Goal: Find specific page/section: Find specific page/section

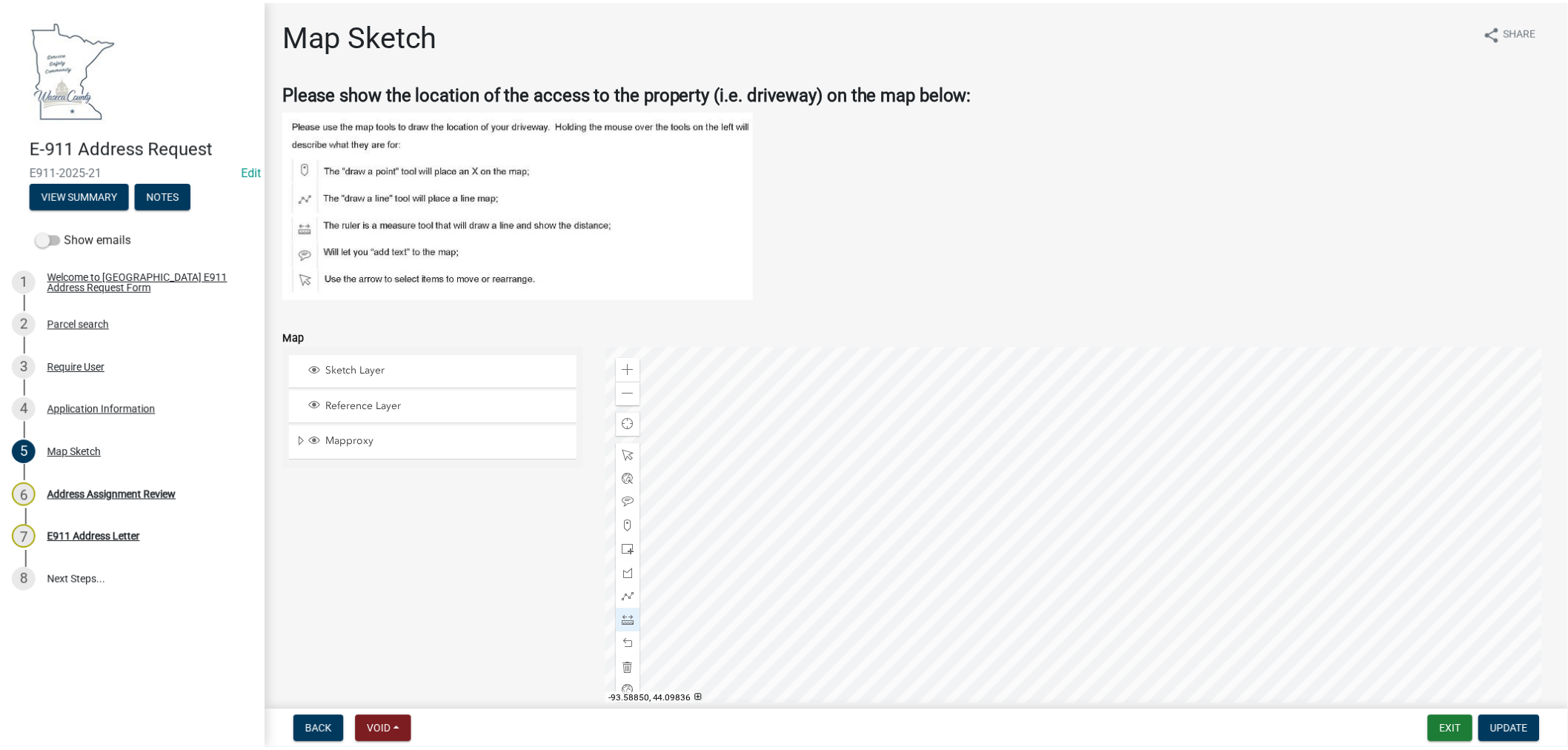
scroll to position [11, 0]
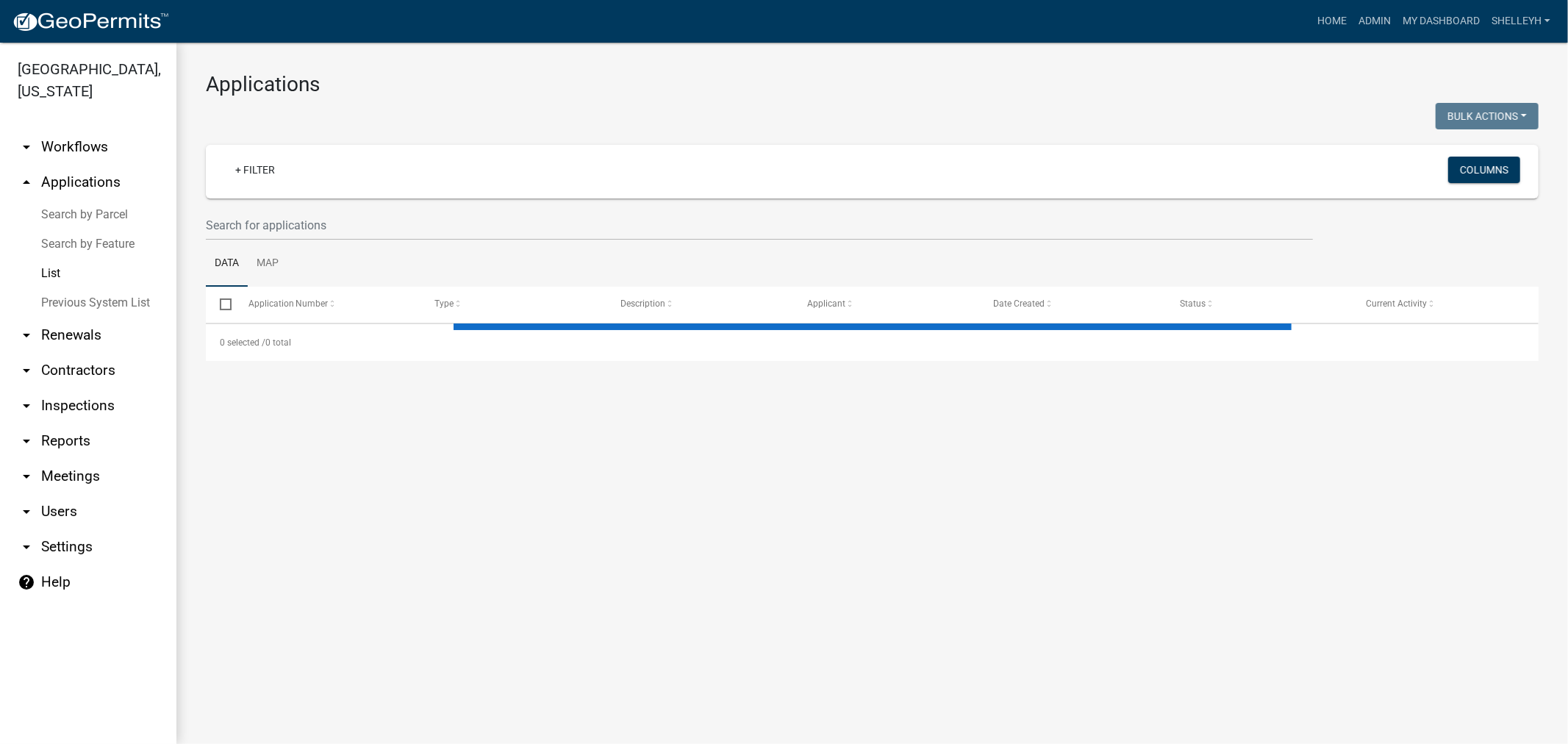
select select "1: 25"
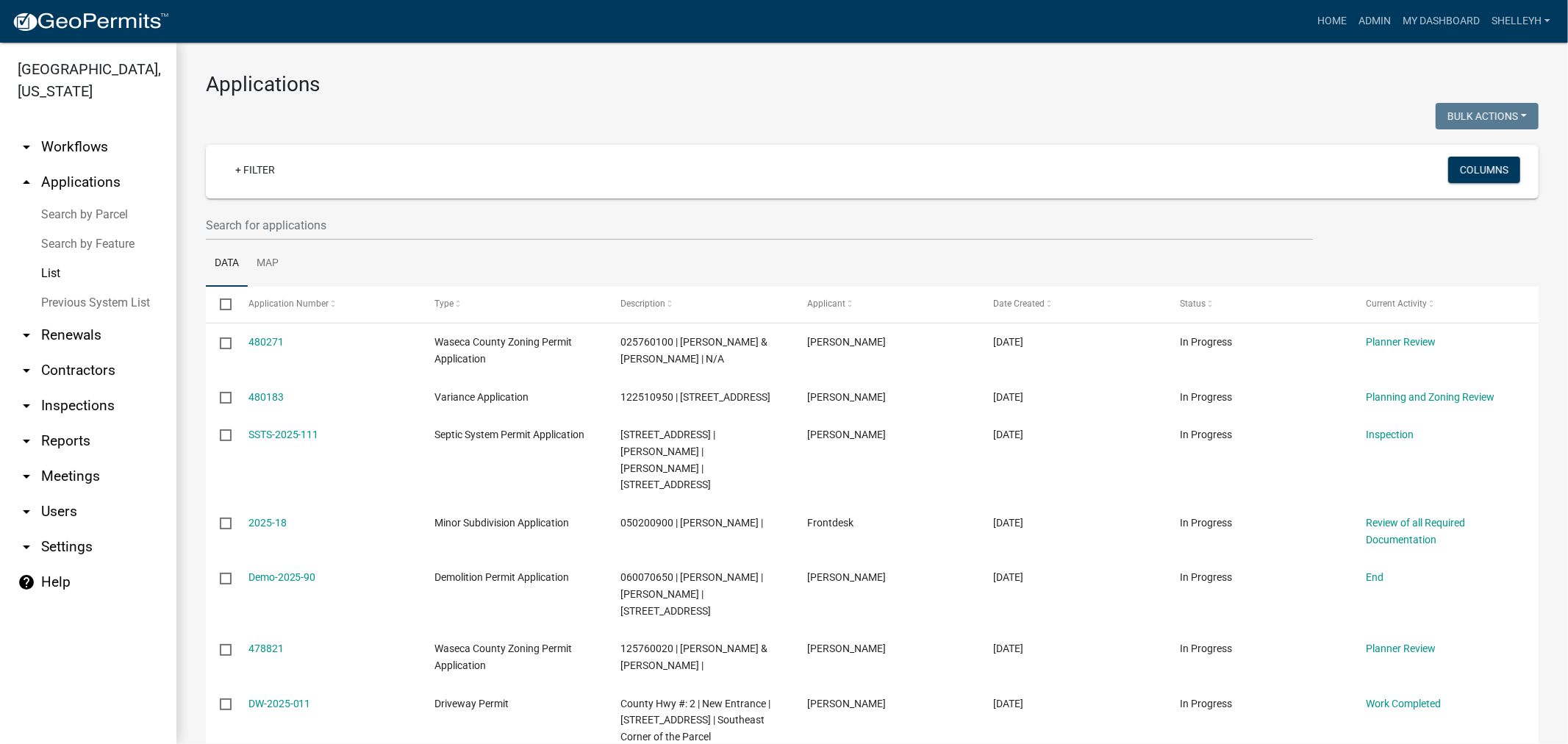
click at [71, 442] on link "arrow_drop_down Reports" at bounding box center [88, 441] width 176 height 35
select select "0: null"
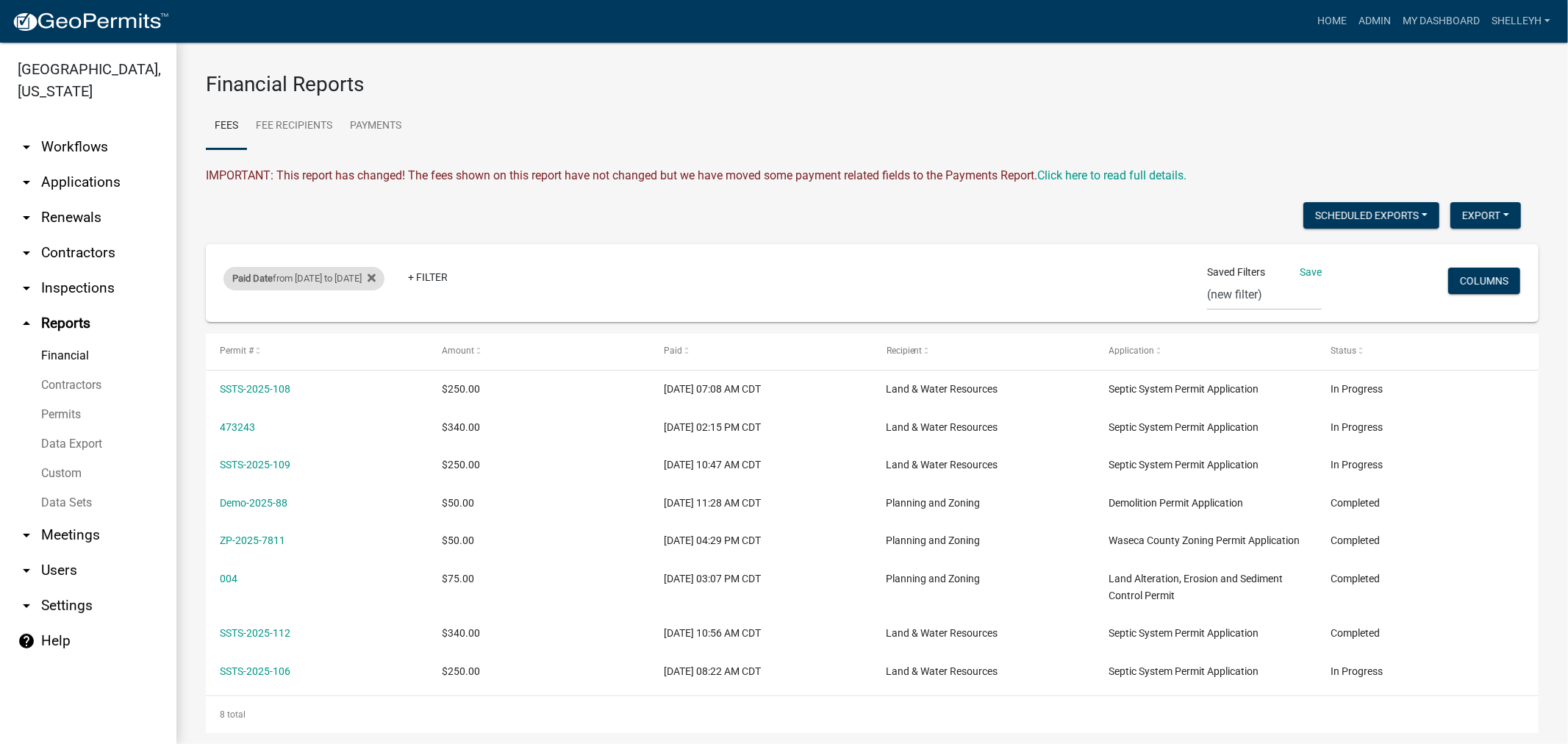
click at [316, 273] on div "Paid Date from [DATE] to [DATE]" at bounding box center [303, 278] width 161 height 24
select select "custom"
click at [397, 395] on input "[DATE]" at bounding box center [330, 395] width 147 height 30
type input "[DATE]"
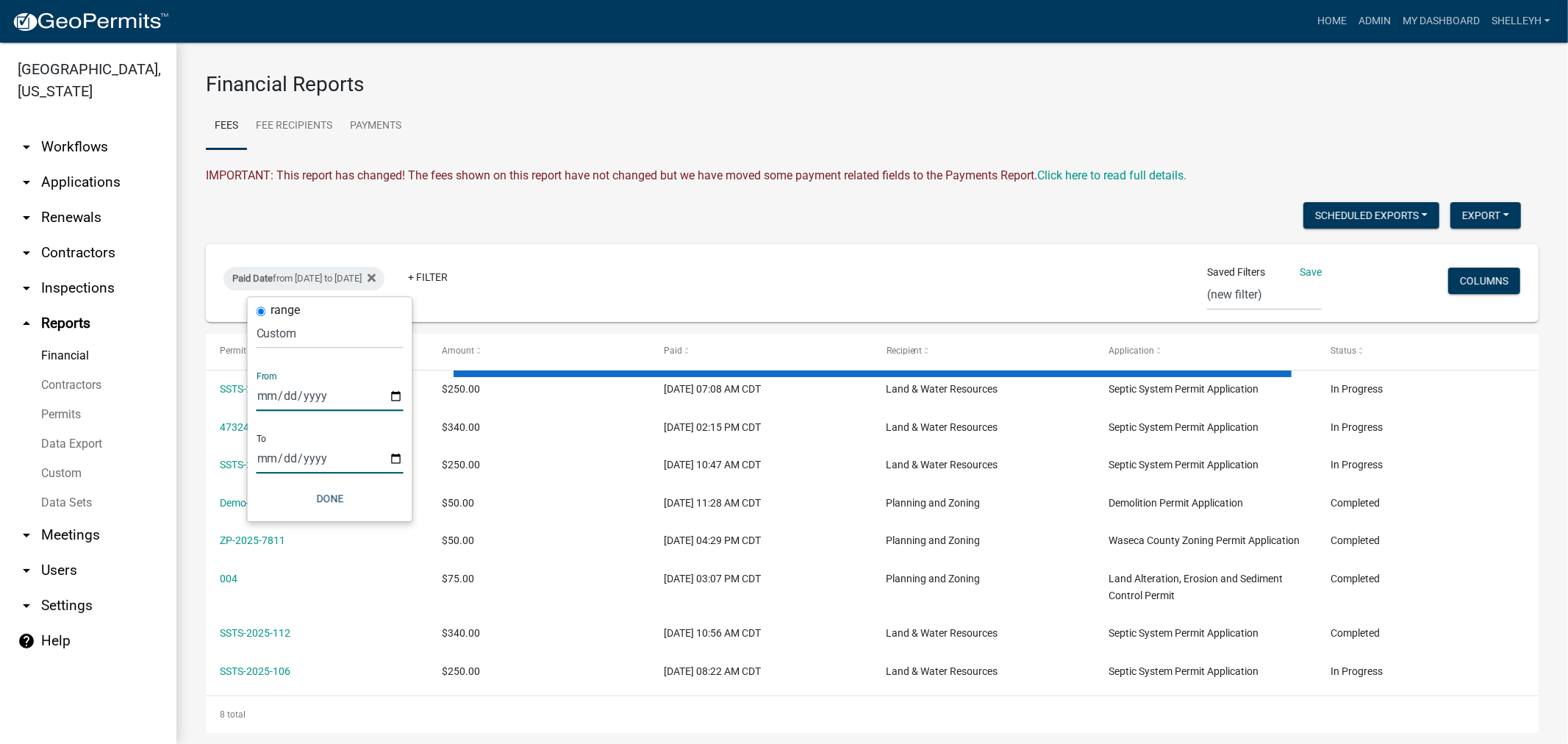
click at [300, 465] on input "[DATE]" at bounding box center [330, 457] width 147 height 30
click at [397, 457] on input "[DATE]" at bounding box center [330, 457] width 147 height 30
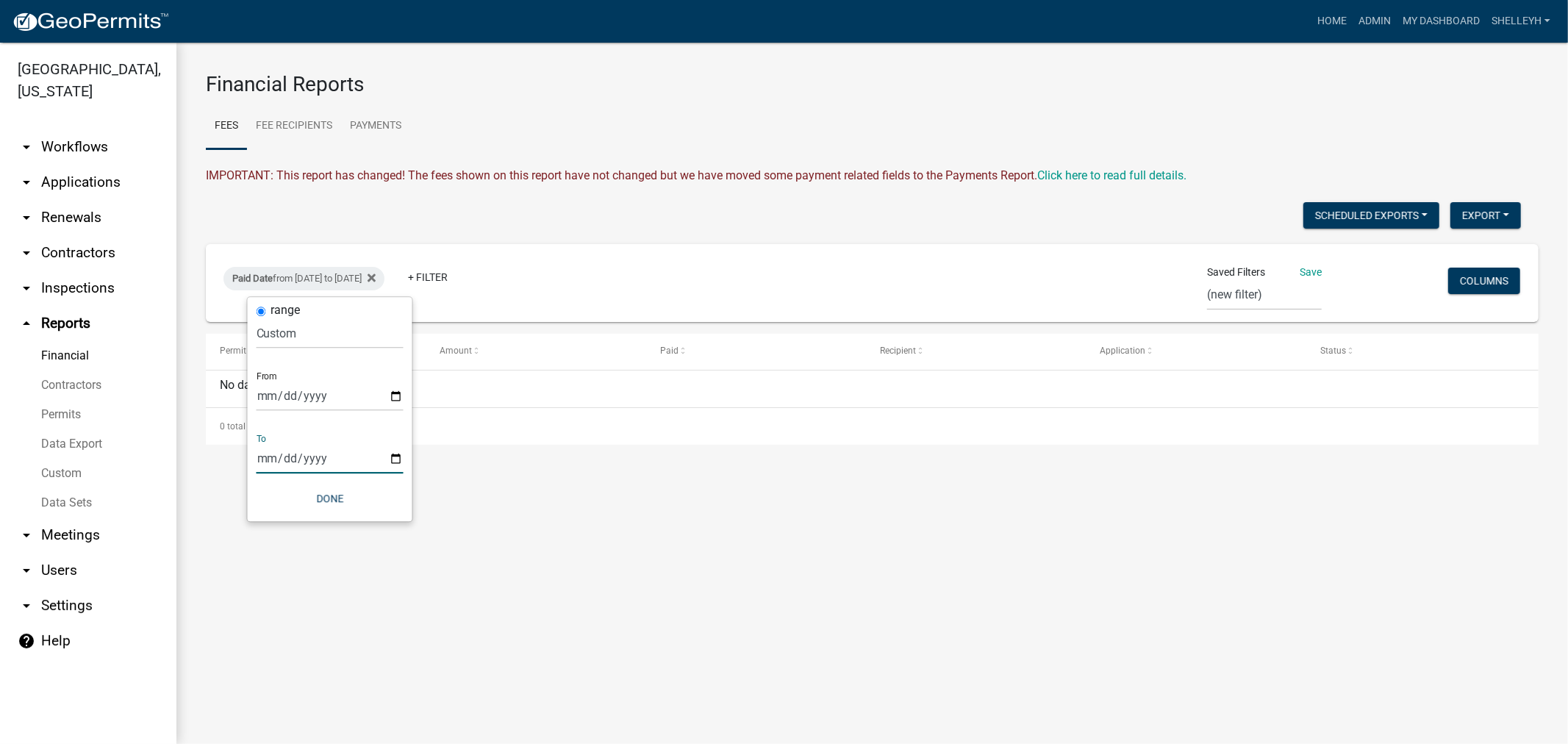
type input "[DATE]"
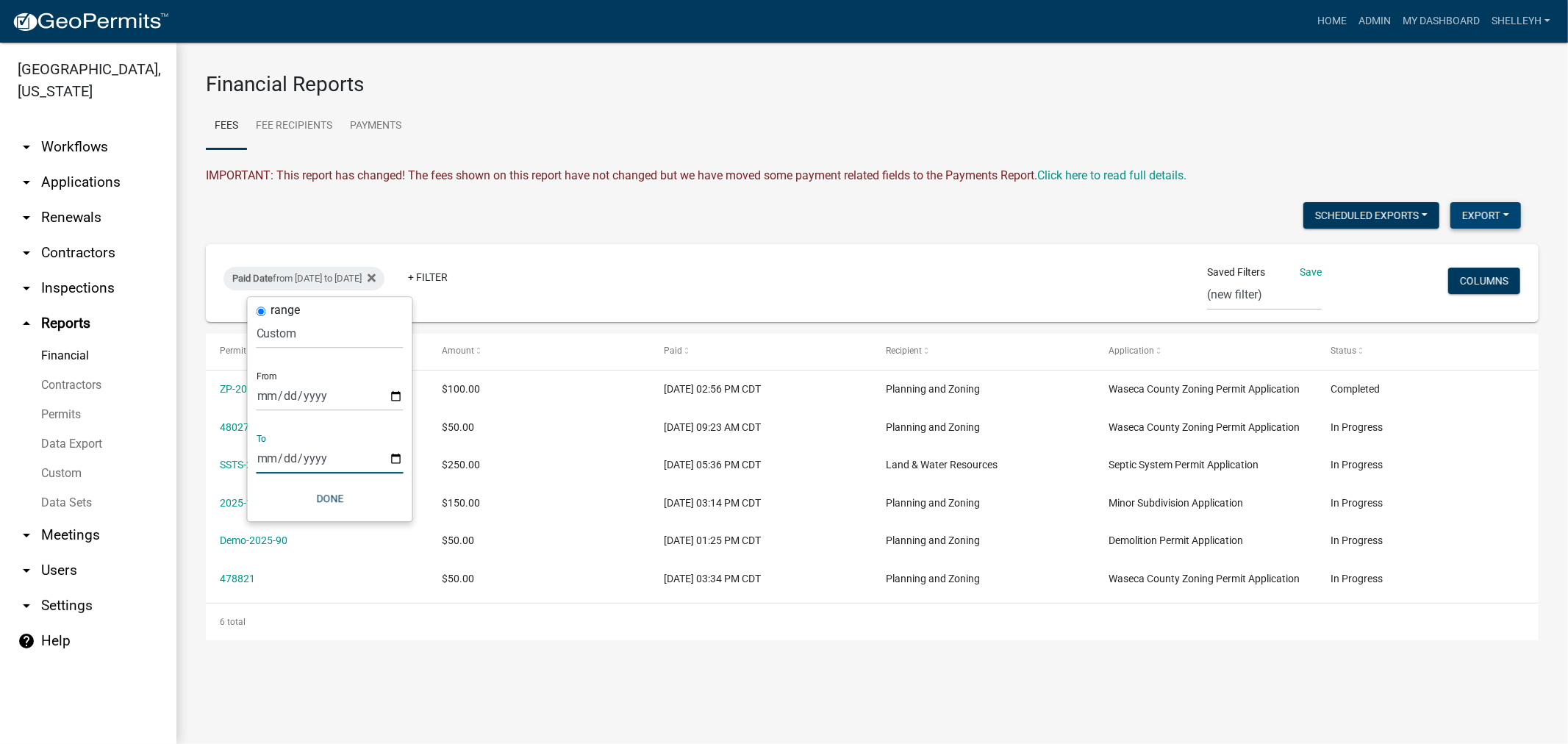
click at [1486, 210] on button "Export" at bounding box center [1485, 215] width 71 height 27
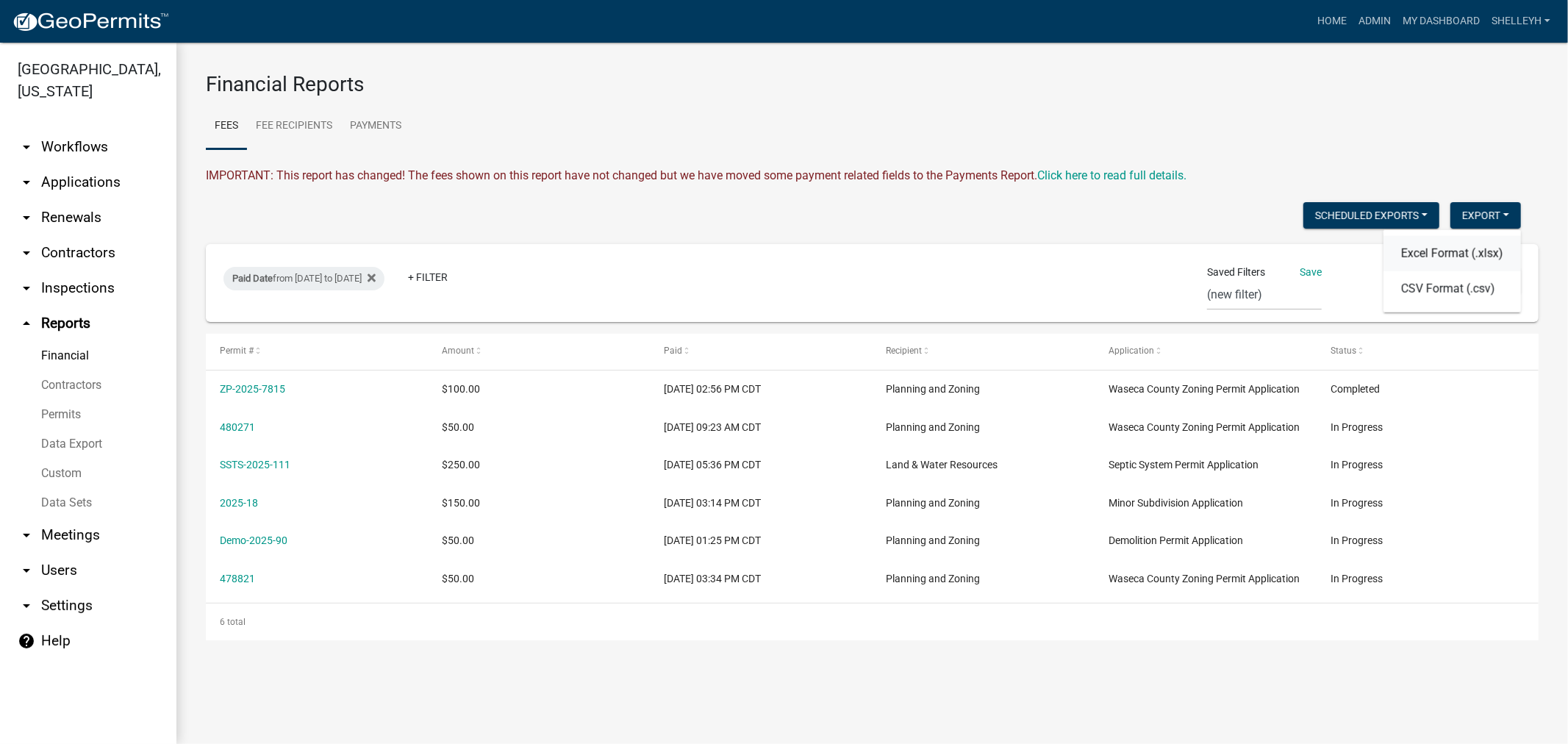
click at [1465, 250] on button "Excel Format (.xlsx)" at bounding box center [1452, 254] width 138 height 35
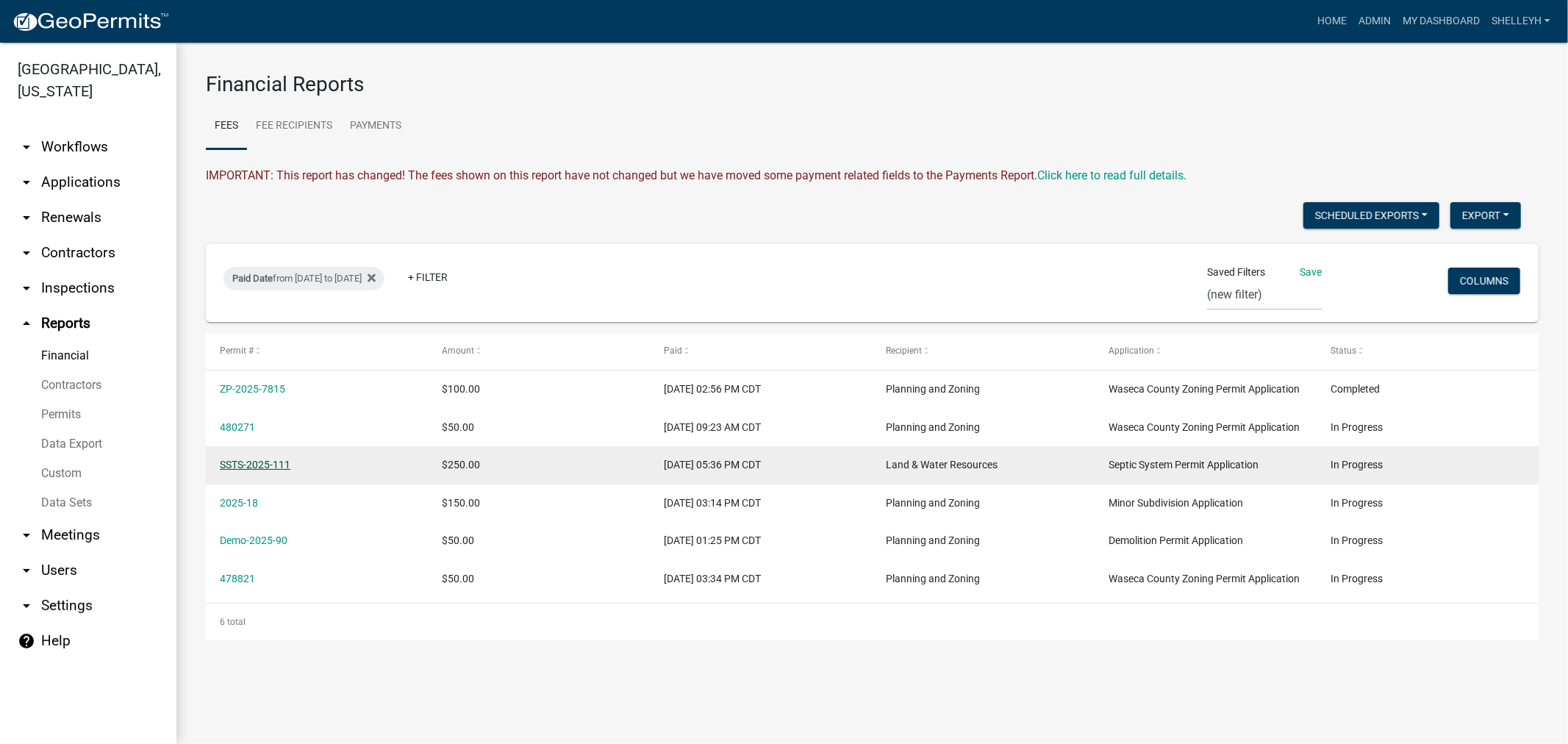
click at [246, 463] on link "SSTS-2025-111" at bounding box center [255, 464] width 71 height 12
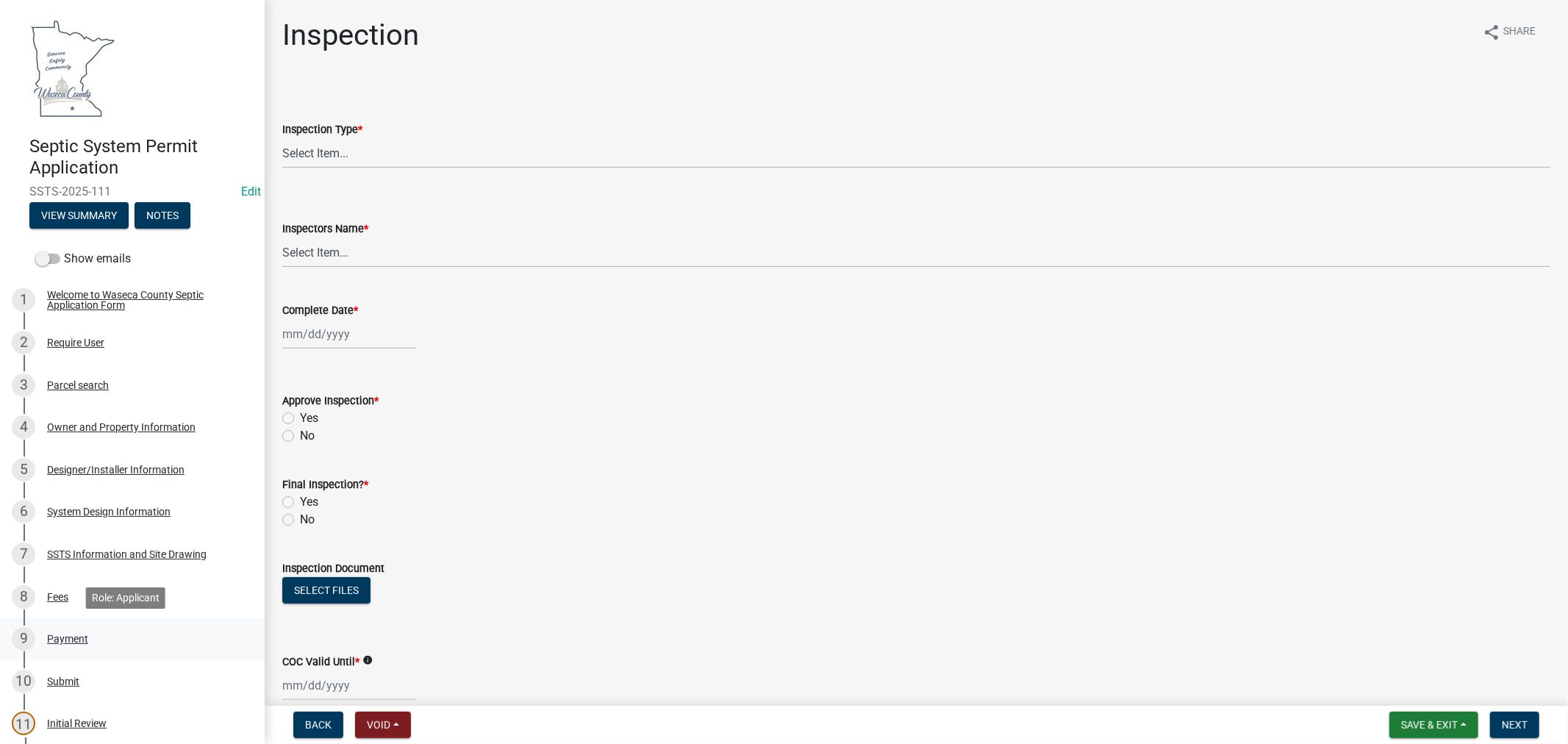
click at [66, 637] on div "Payment" at bounding box center [67, 638] width 41 height 10
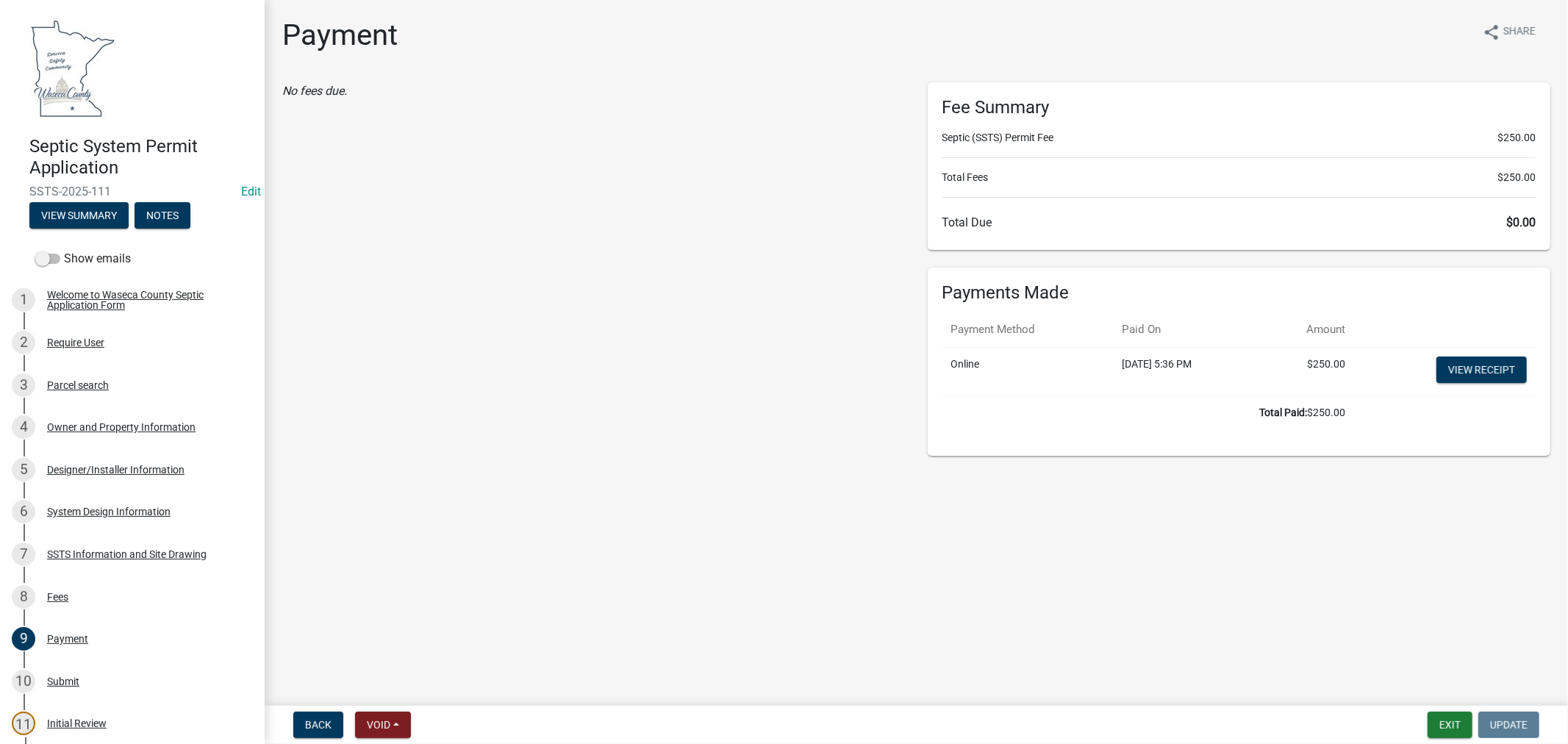
select select "0: null"
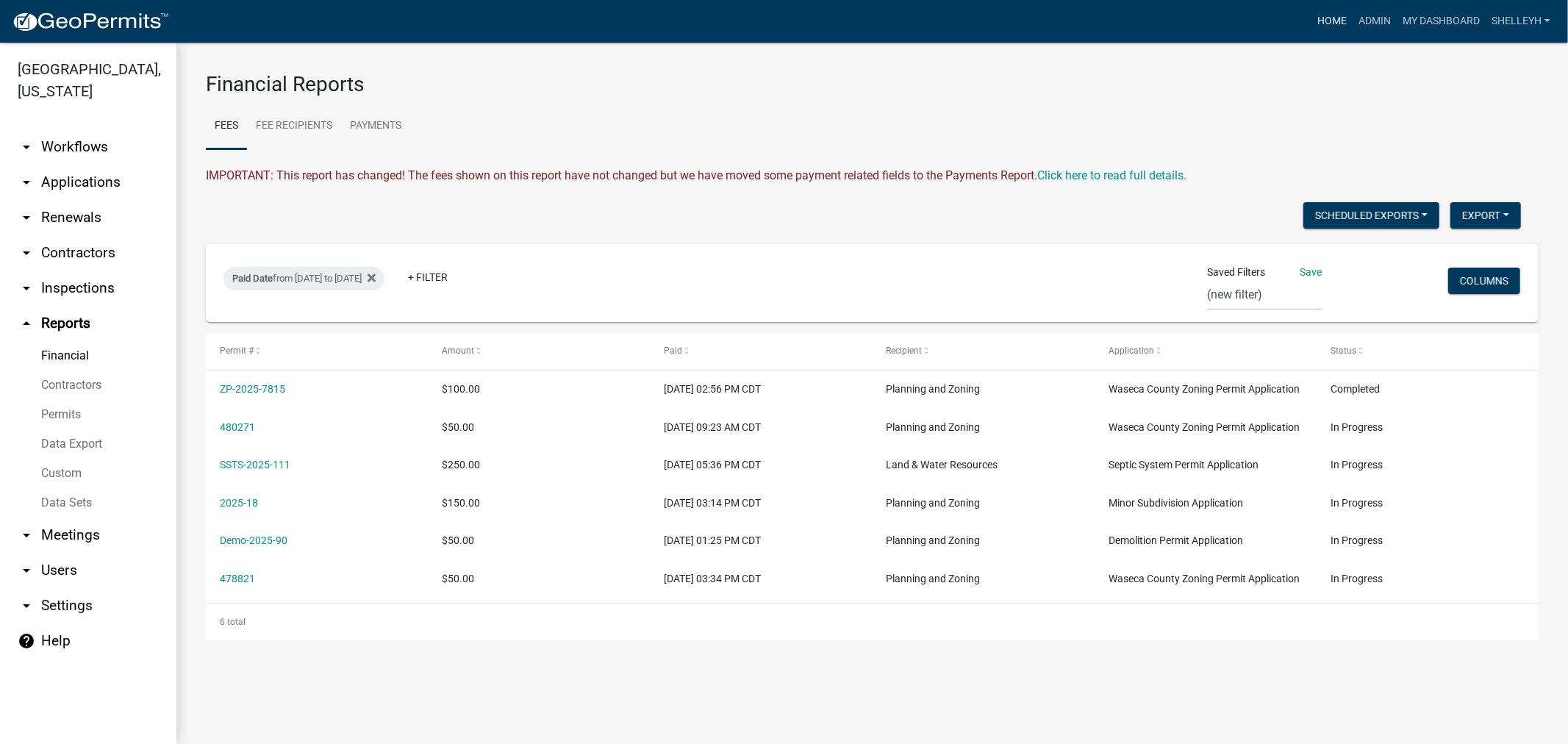
click at [1322, 18] on link "Home" at bounding box center [1332, 21] width 41 height 28
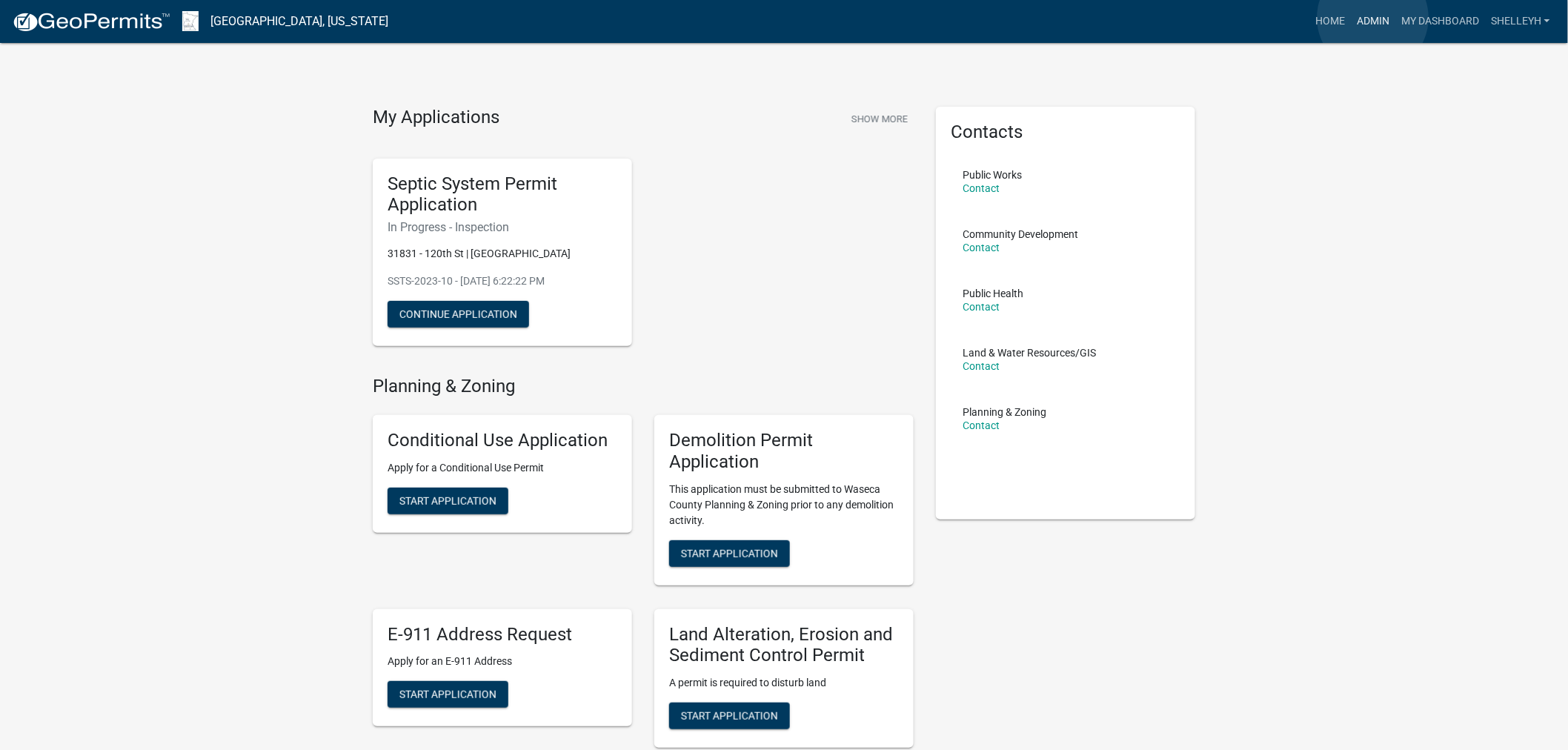
click at [1373, 18] on link "Admin" at bounding box center [1373, 21] width 44 height 28
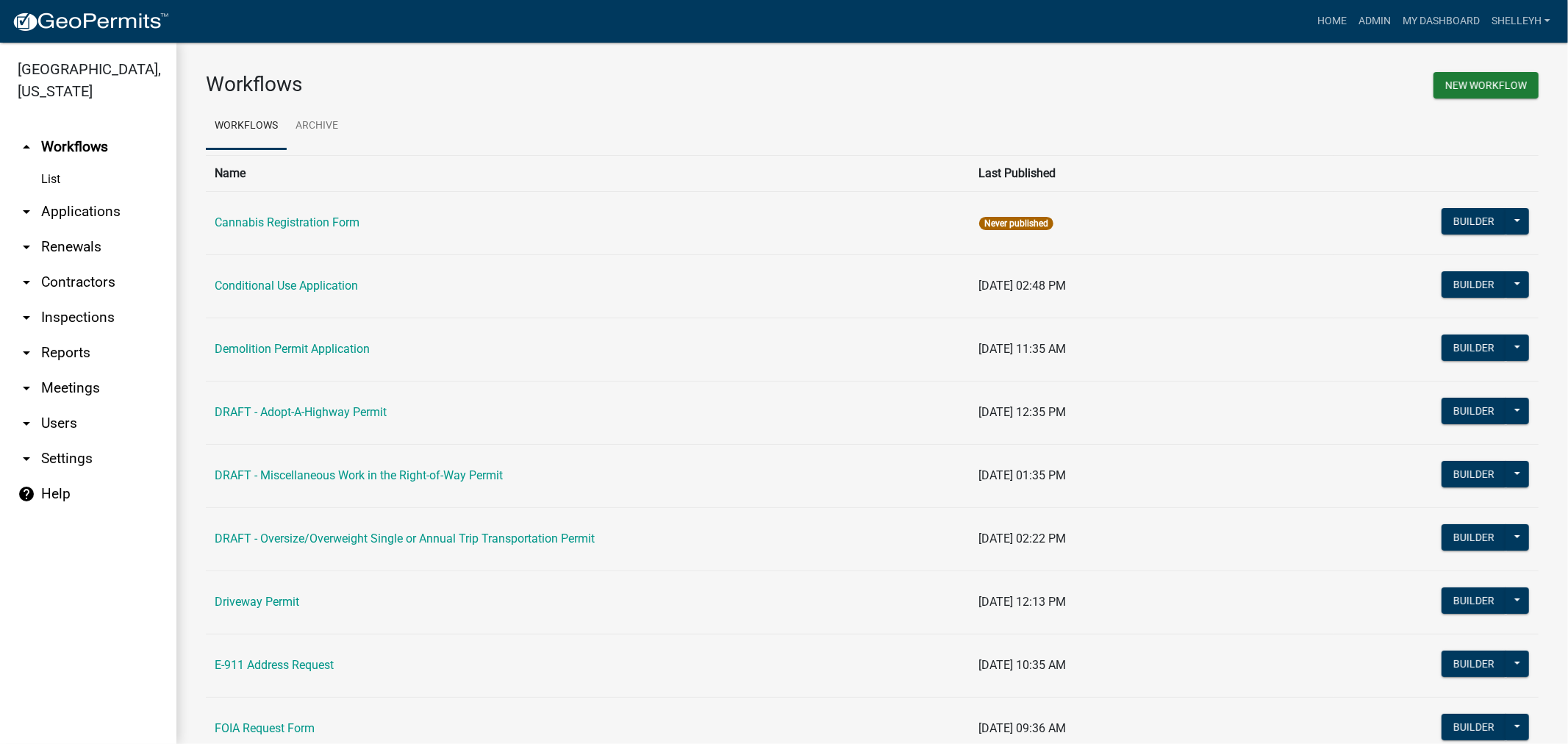
click at [77, 216] on link "arrow_drop_down Applications" at bounding box center [88, 211] width 176 height 35
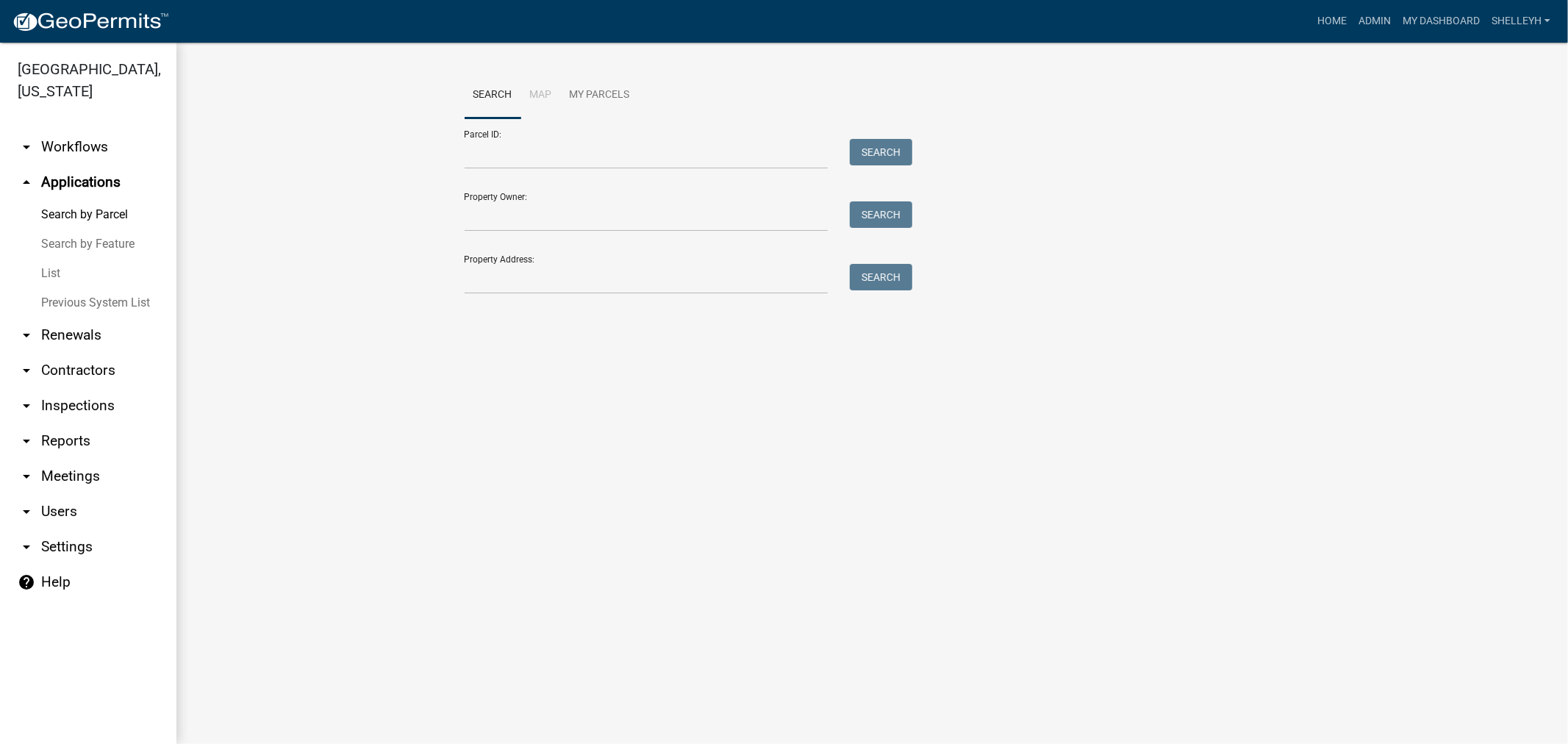
click at [50, 276] on link "List" at bounding box center [88, 274] width 176 height 29
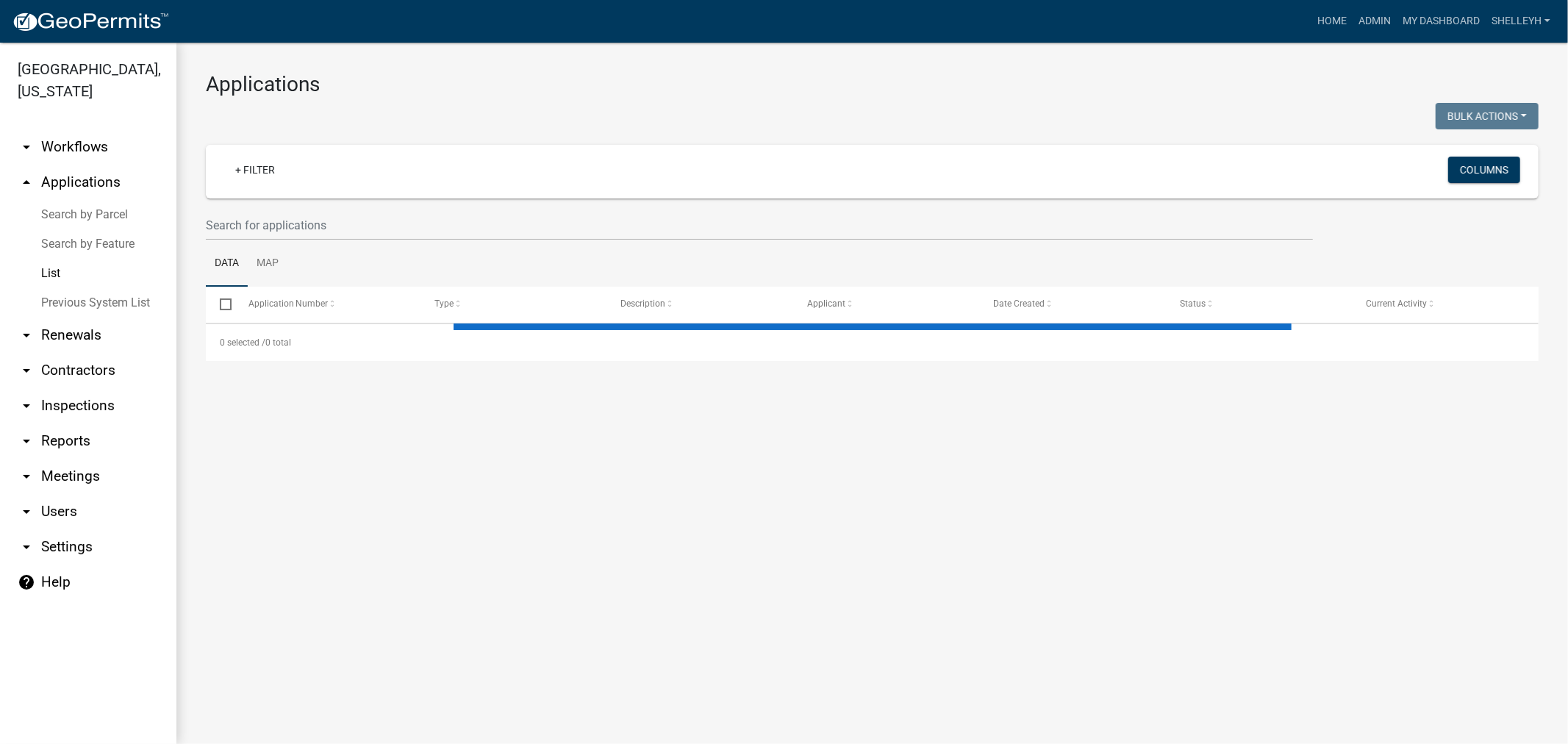
select select "1: 25"
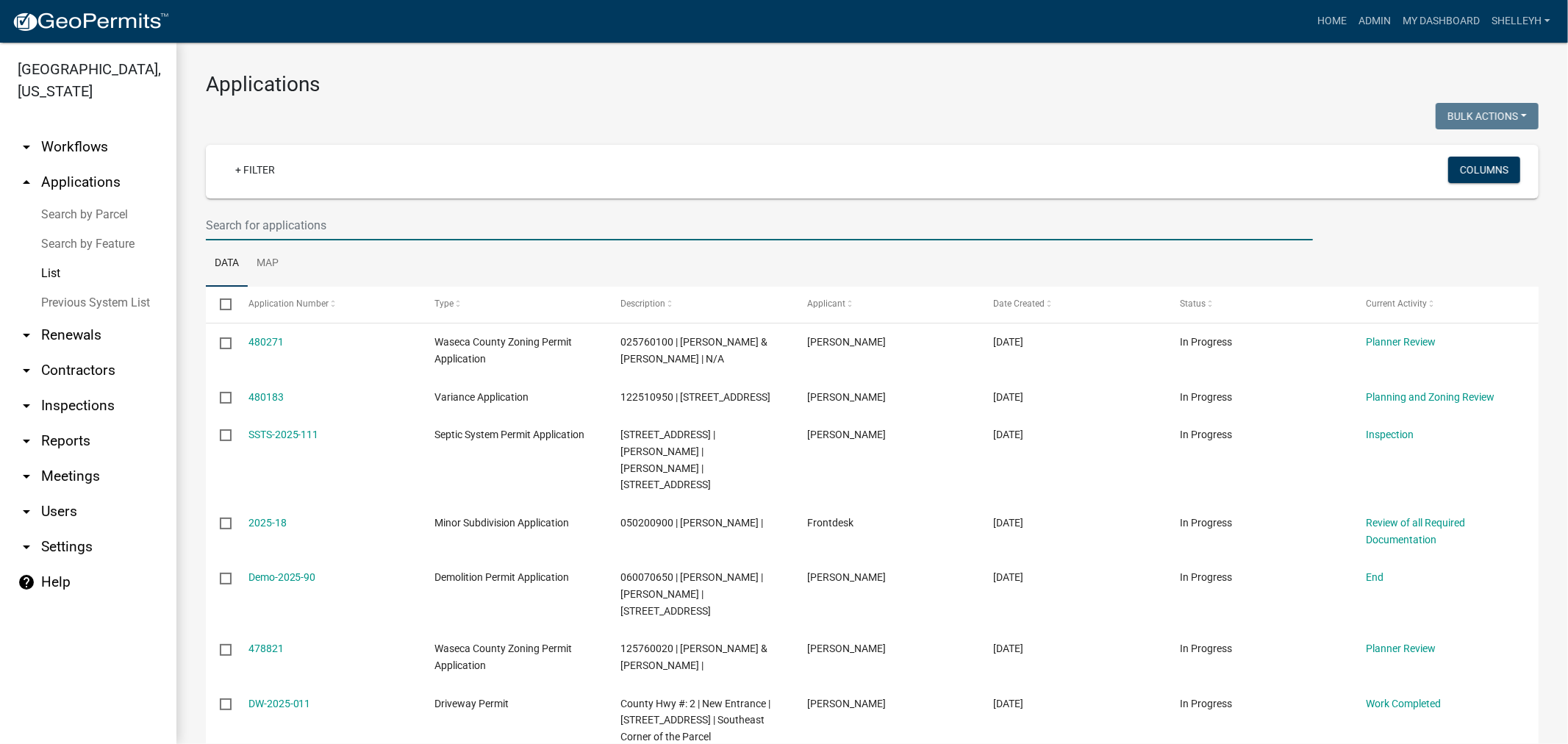
click at [300, 219] on input "text" at bounding box center [759, 225] width 1108 height 30
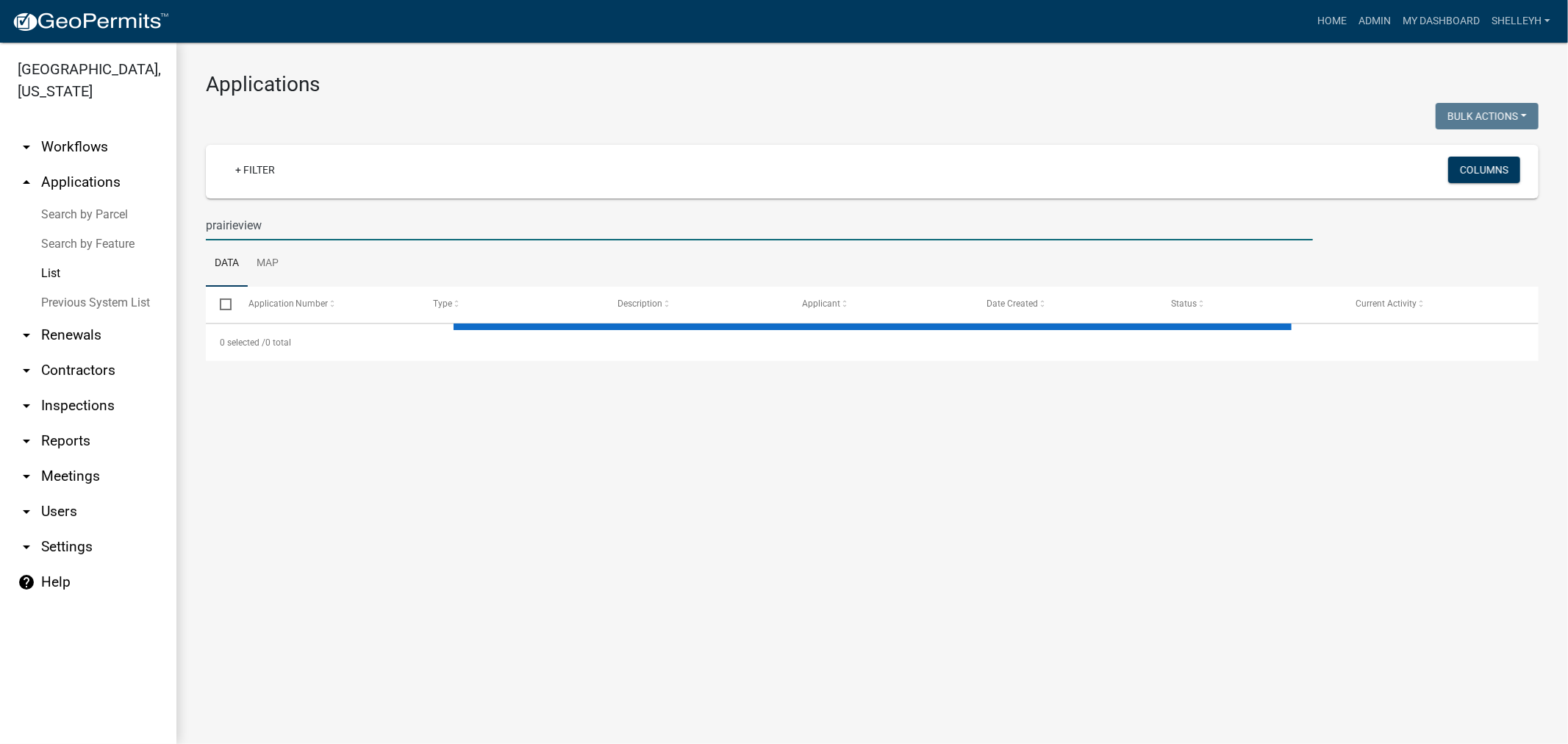
type input "prairieview"
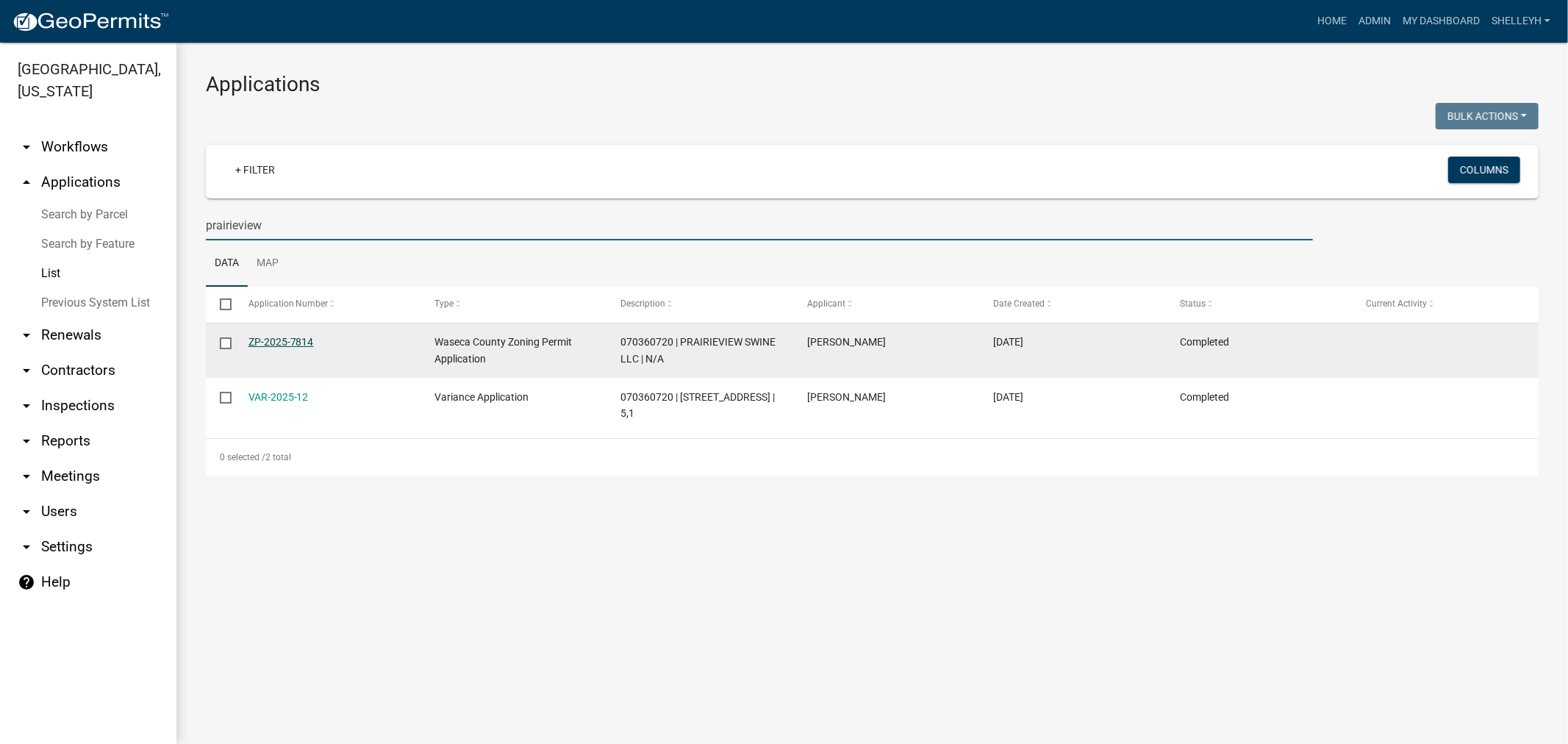
click at [272, 341] on link "ZP-2025-7814" at bounding box center [280, 342] width 65 height 12
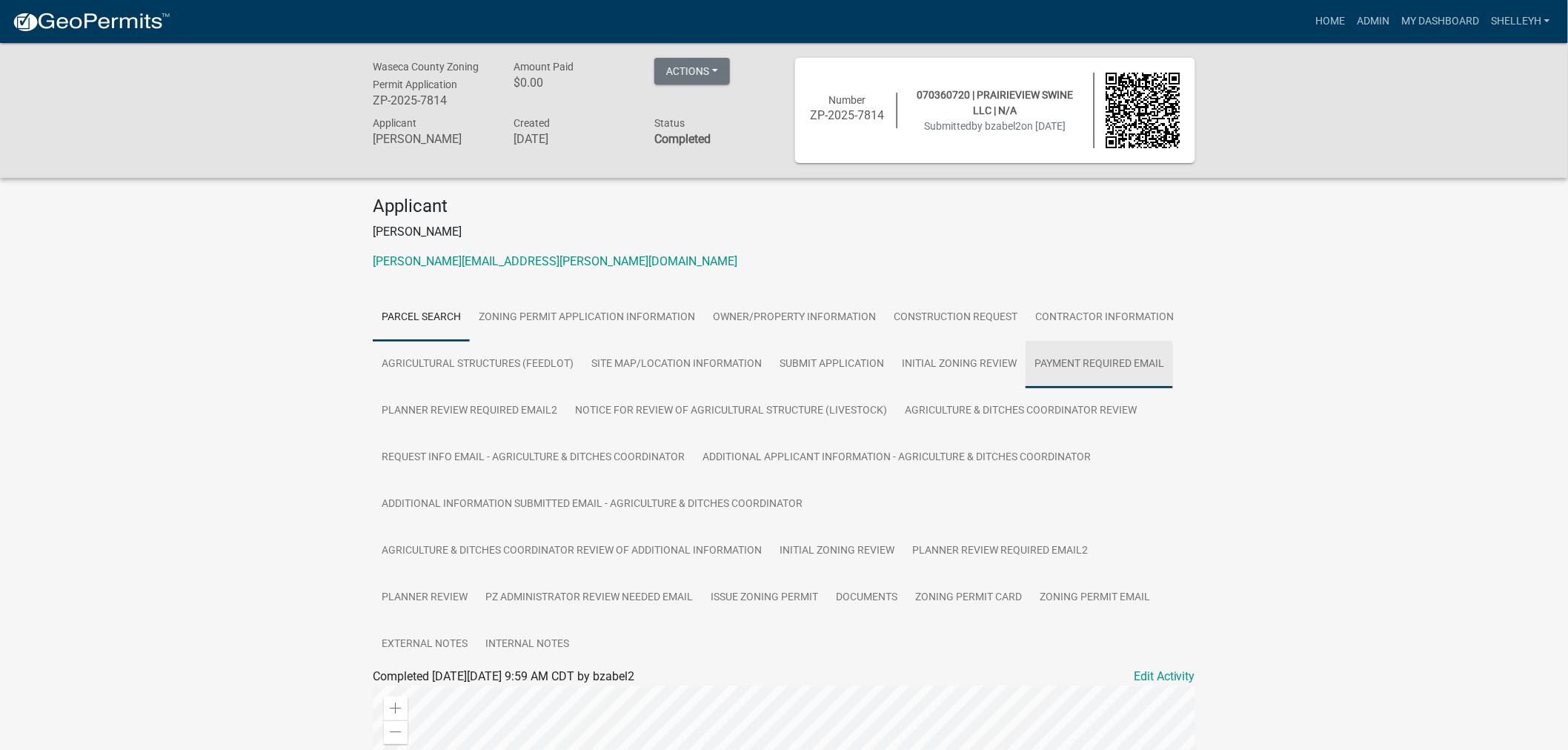
click at [1055, 357] on link "Payment Required Email" at bounding box center [1098, 364] width 147 height 47
click at [1323, 19] on link "Home" at bounding box center [1329, 21] width 42 height 28
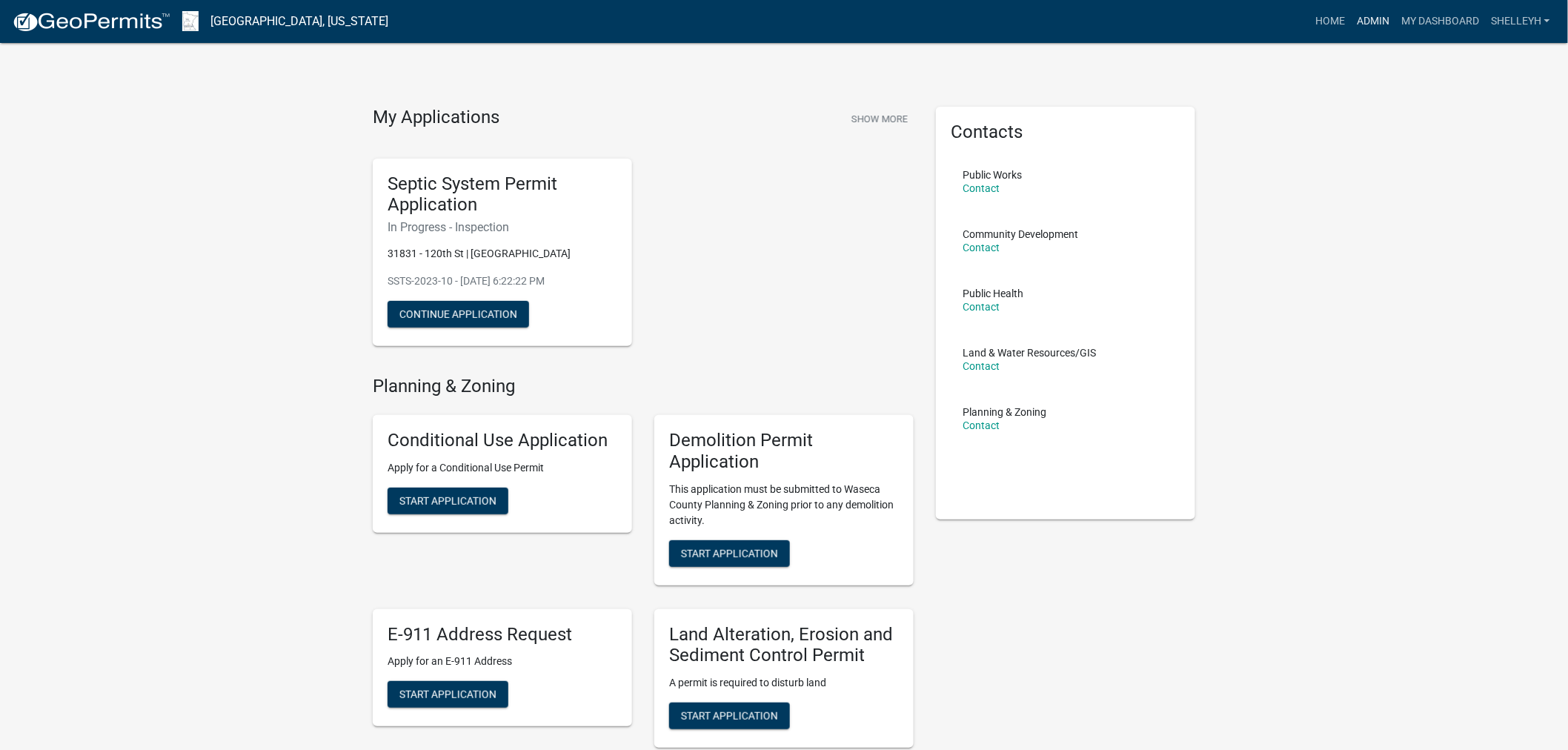
click at [1374, 13] on link "Admin" at bounding box center [1373, 21] width 44 height 28
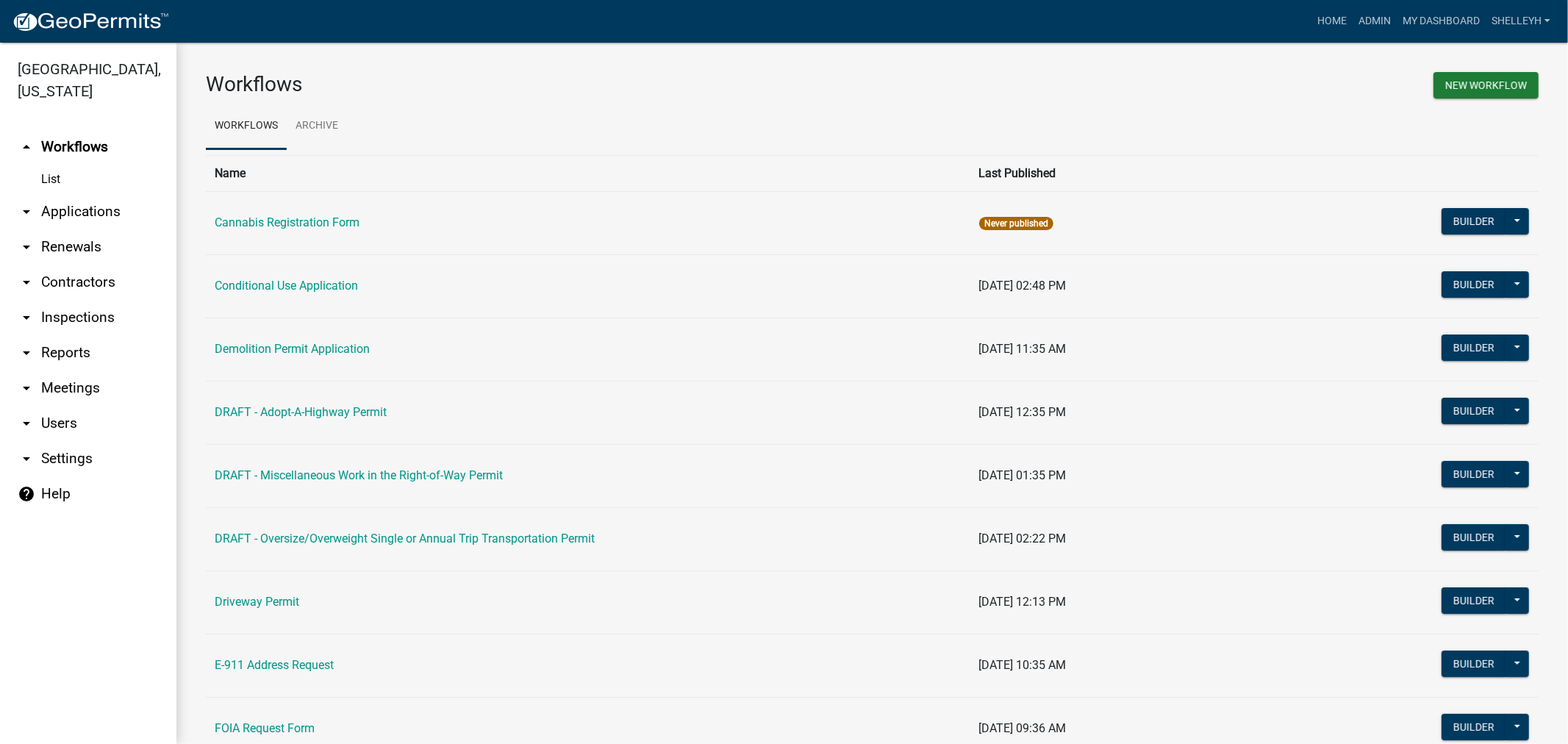
click at [68, 211] on link "arrow_drop_down Applications" at bounding box center [88, 211] width 176 height 35
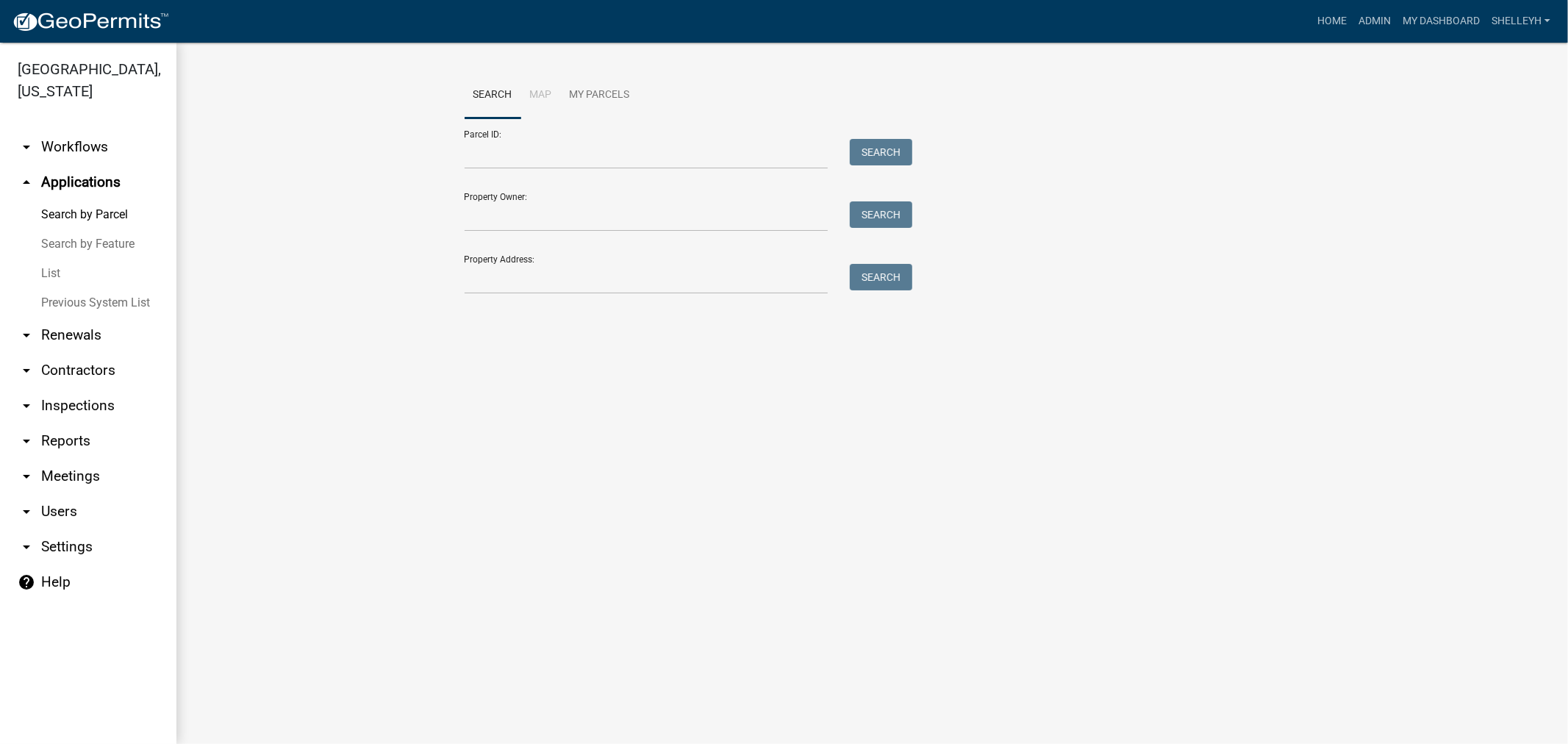
click at [53, 274] on link "List" at bounding box center [88, 274] width 176 height 29
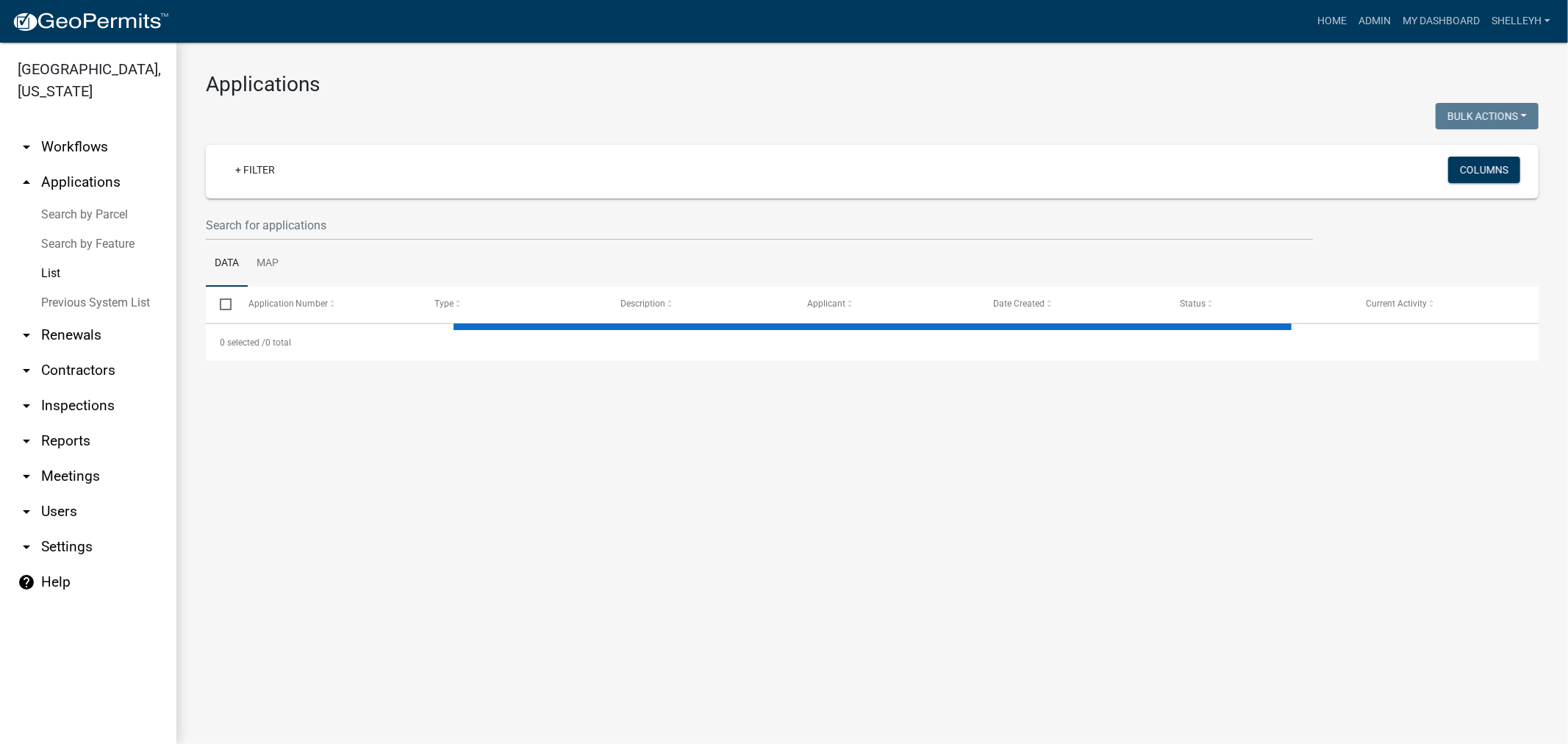
select select "1: 25"
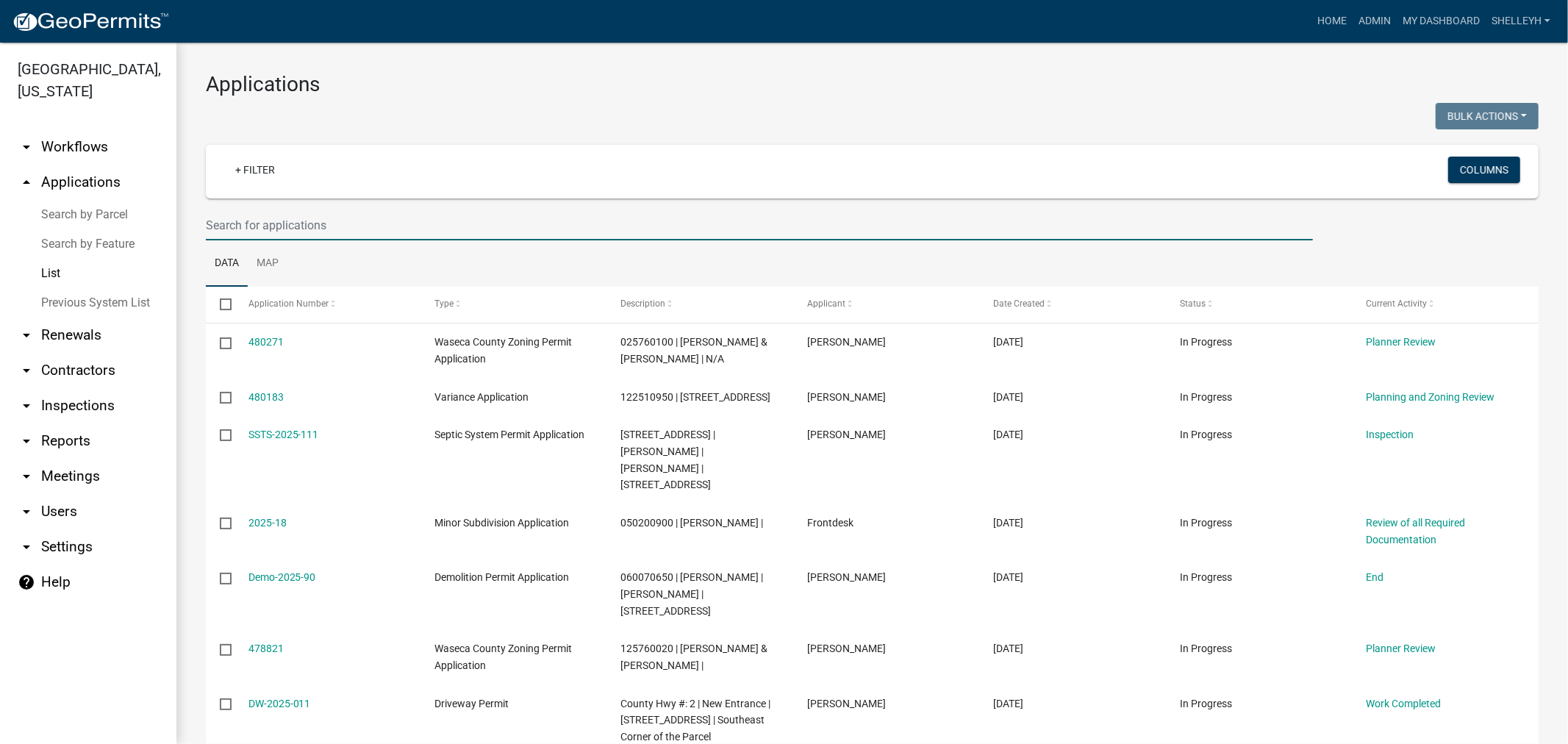
click at [311, 222] on input "text" at bounding box center [759, 225] width 1108 height 30
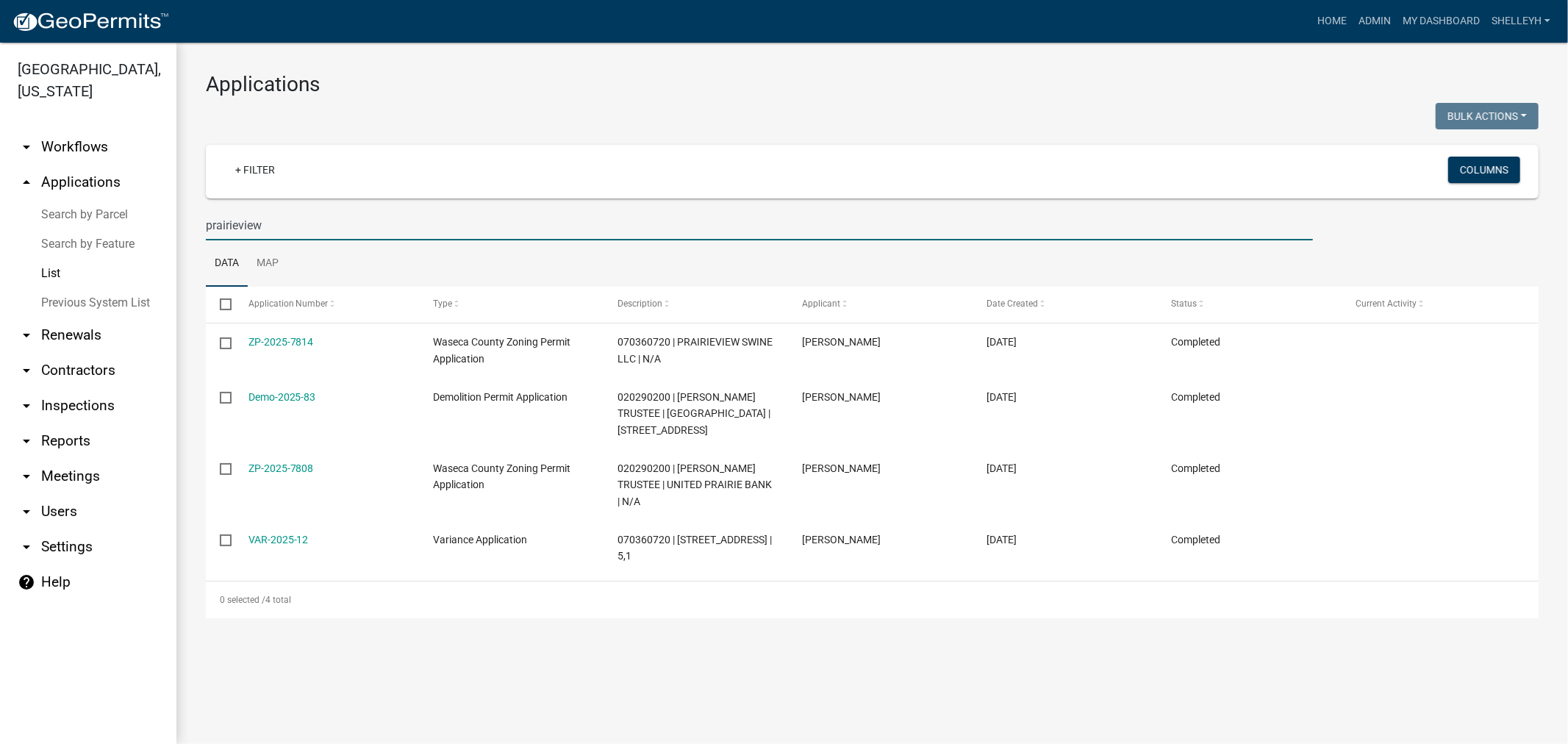
type input "prairieview"
